Goal: Task Accomplishment & Management: Manage account settings

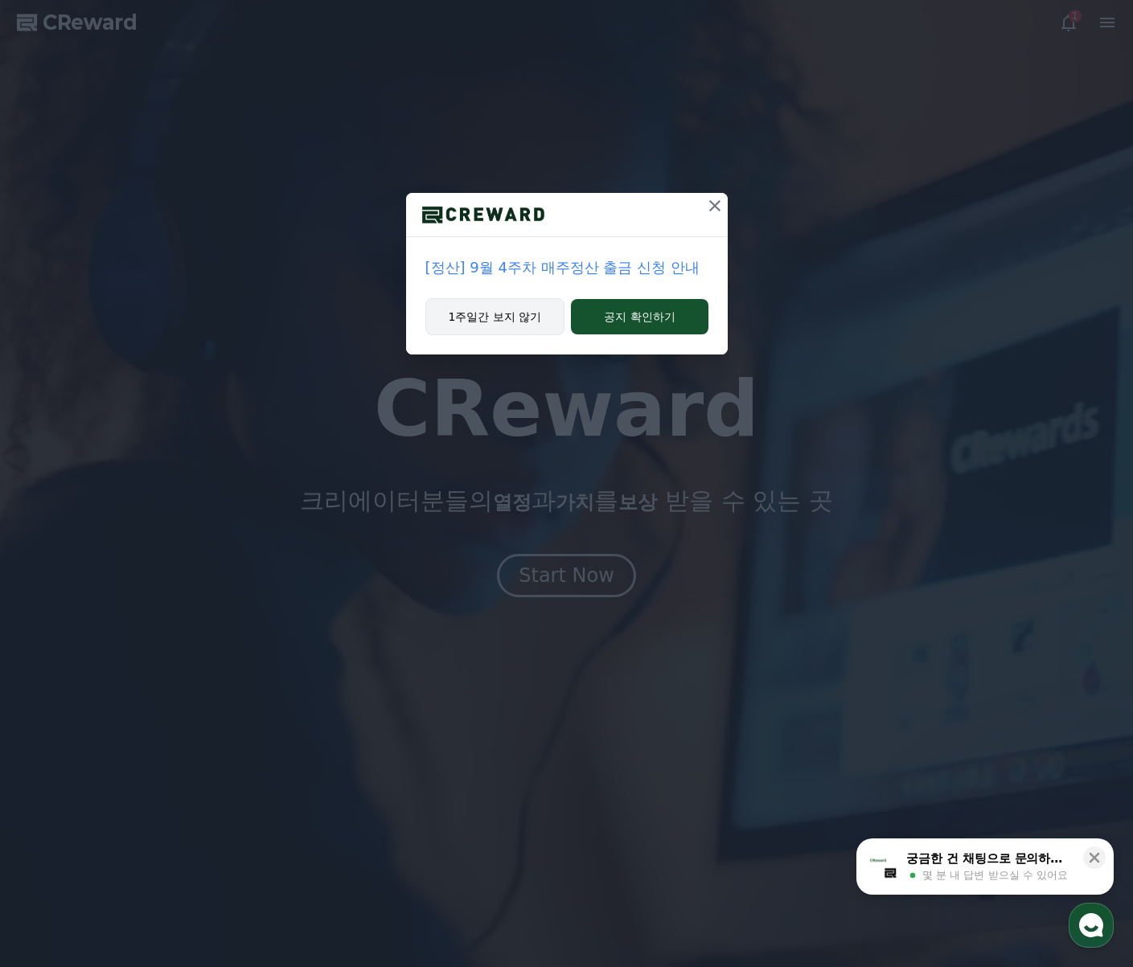
click at [527, 308] on button "1주일간 보지 않기" at bounding box center [495, 316] width 140 height 37
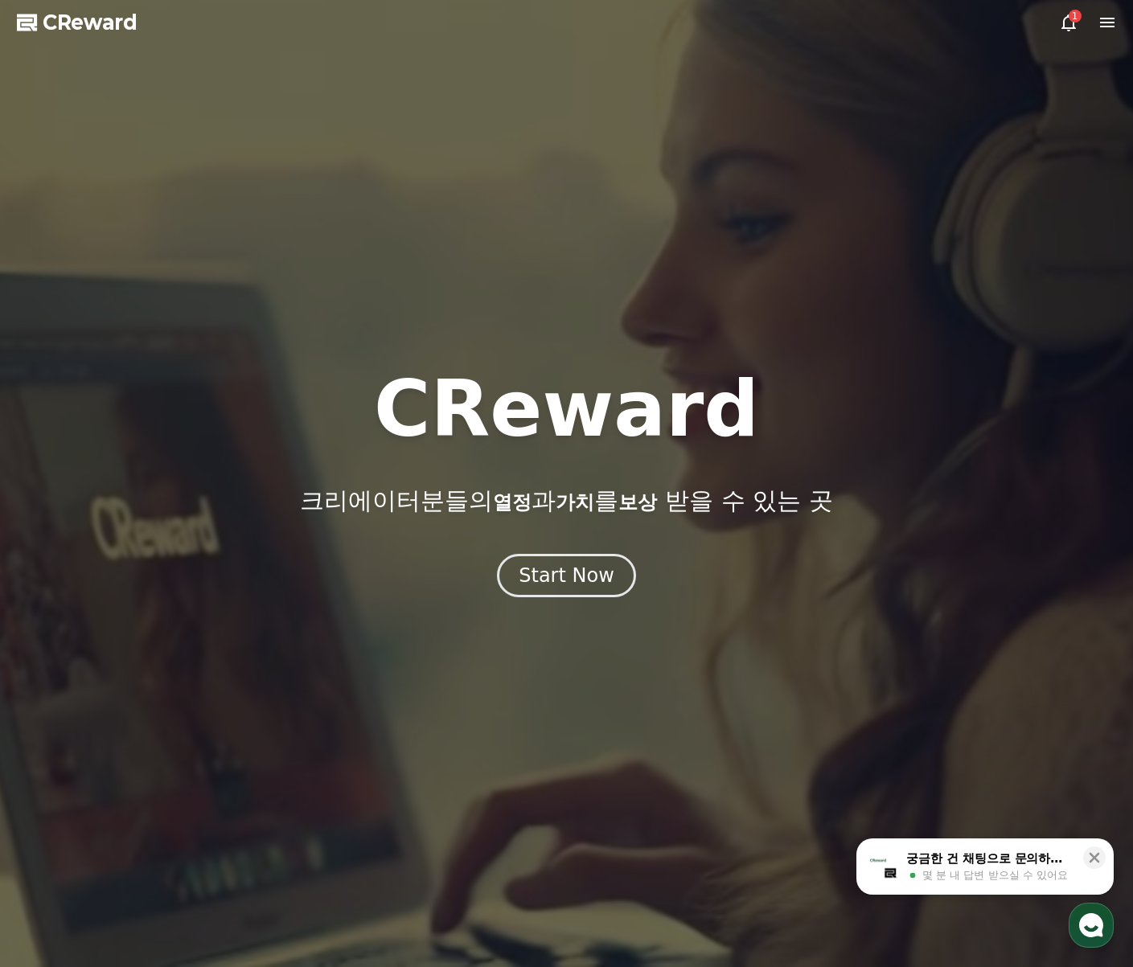
click at [1065, 23] on icon at bounding box center [1068, 22] width 19 height 19
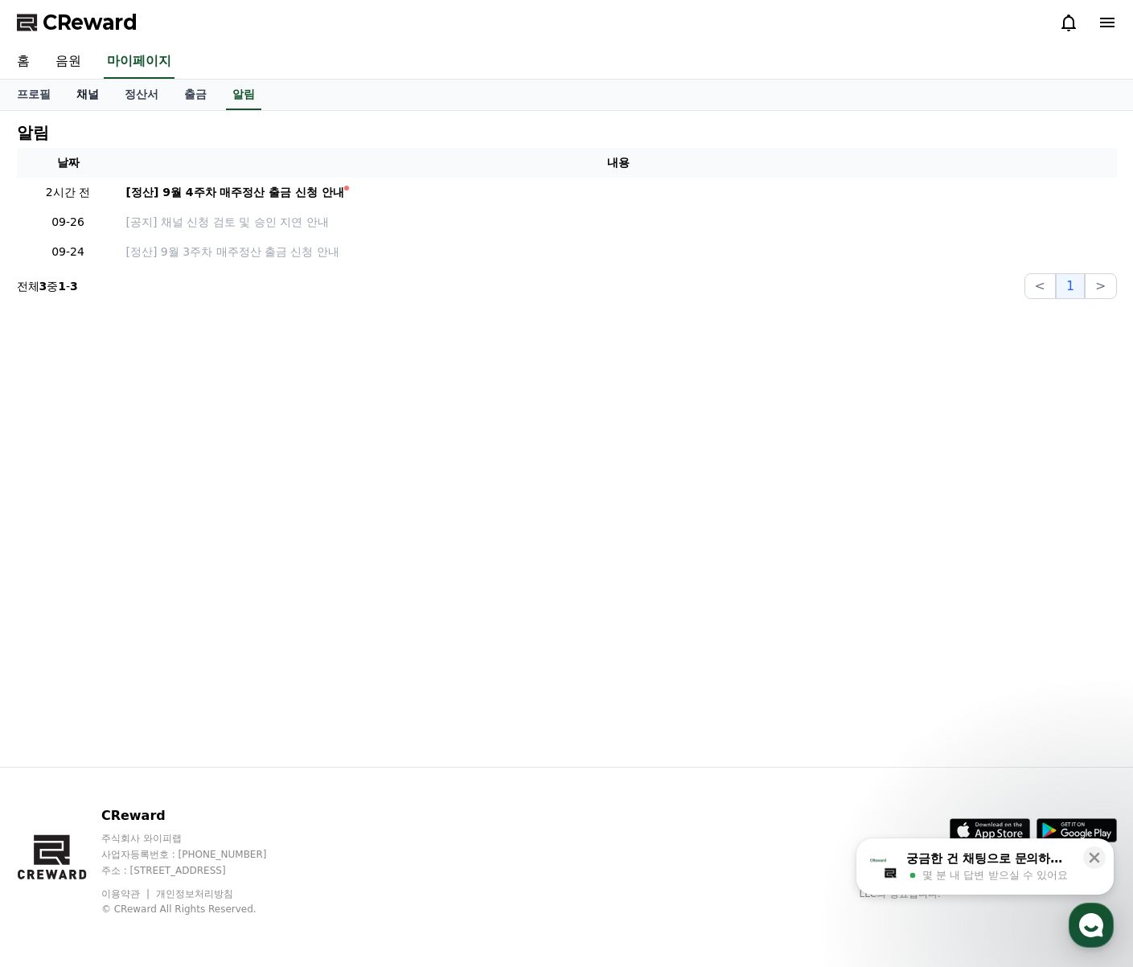
click at [79, 92] on link "채널" at bounding box center [88, 95] width 48 height 31
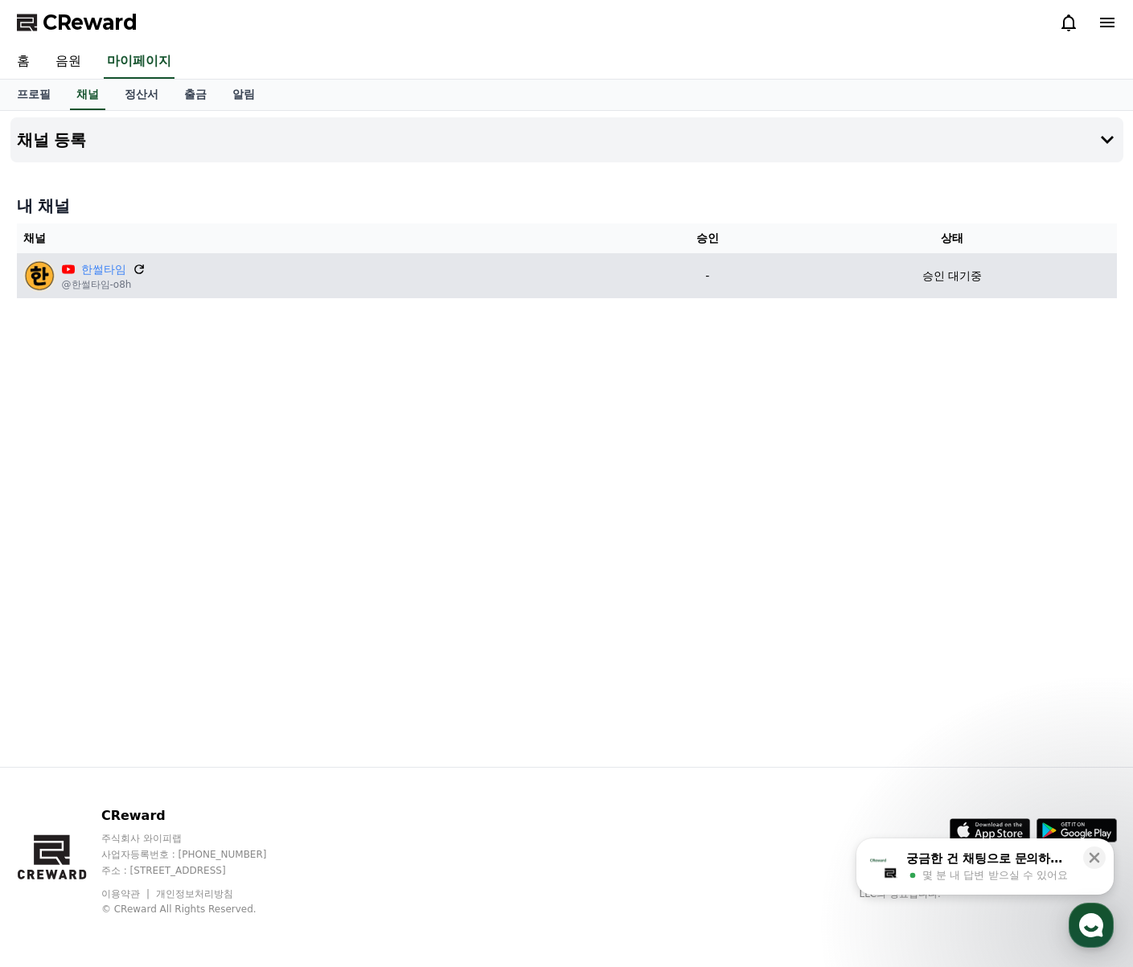
click at [143, 271] on icon at bounding box center [139, 270] width 10 height 10
click at [974, 279] on p "승인 대기중" at bounding box center [952, 276] width 60 height 17
click at [974, 278] on p "승인 대기중" at bounding box center [952, 276] width 60 height 17
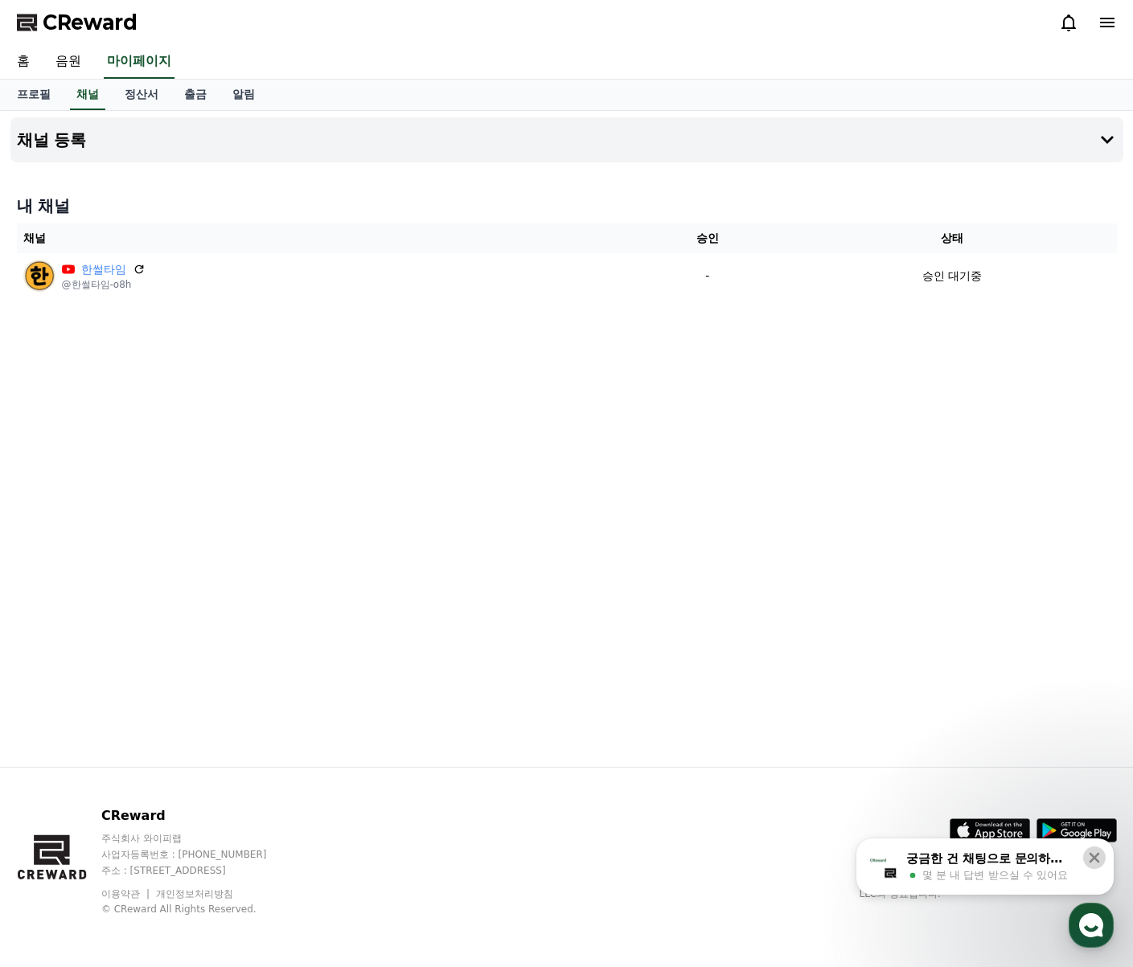
click at [1095, 853] on icon at bounding box center [1094, 858] width 16 height 16
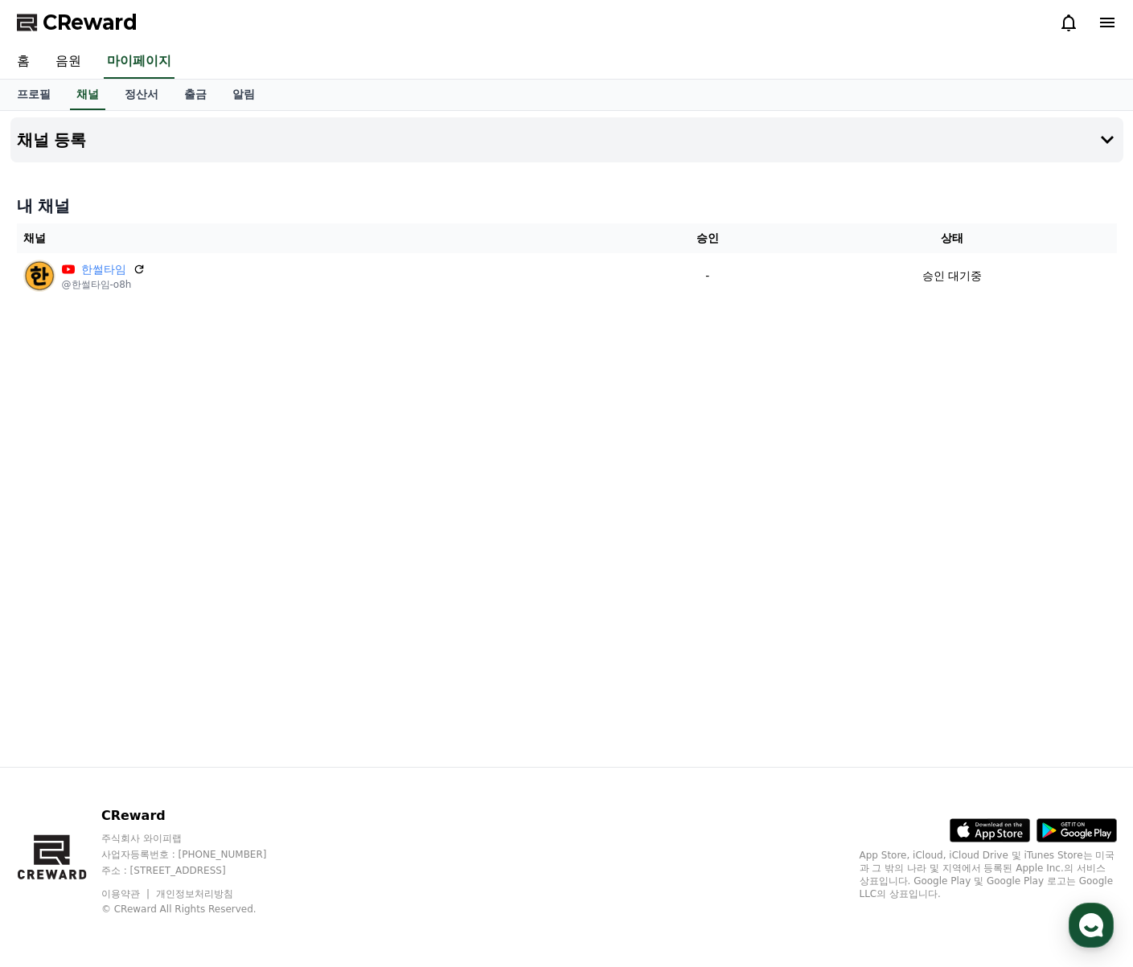
click at [518, 99] on div "프로필 채널 정산서 출금 알림" at bounding box center [567, 95] width 1126 height 31
